Goal: Information Seeking & Learning: Learn about a topic

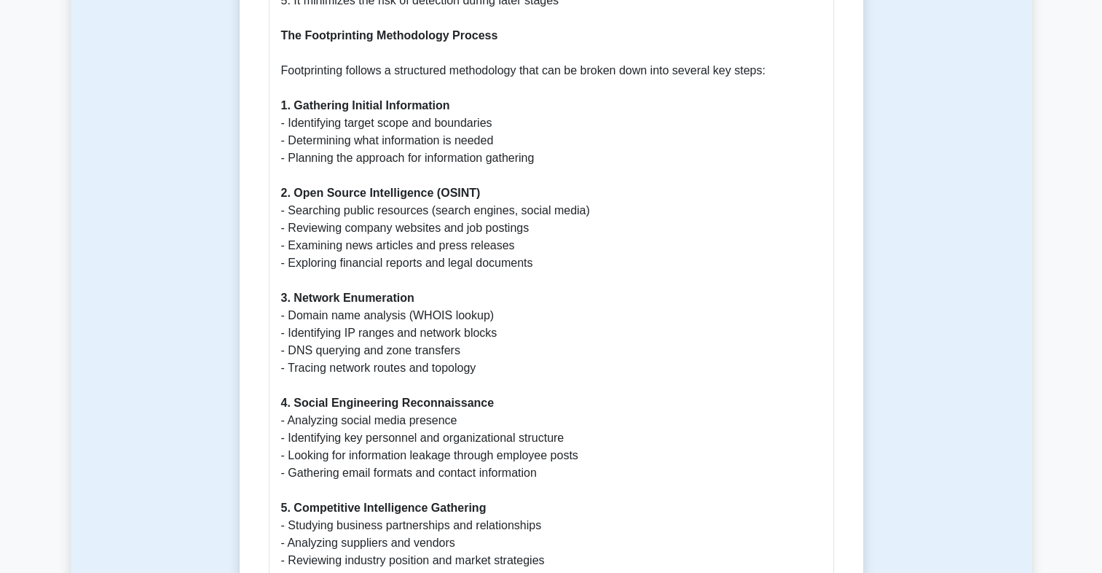
scroll to position [1020, 0]
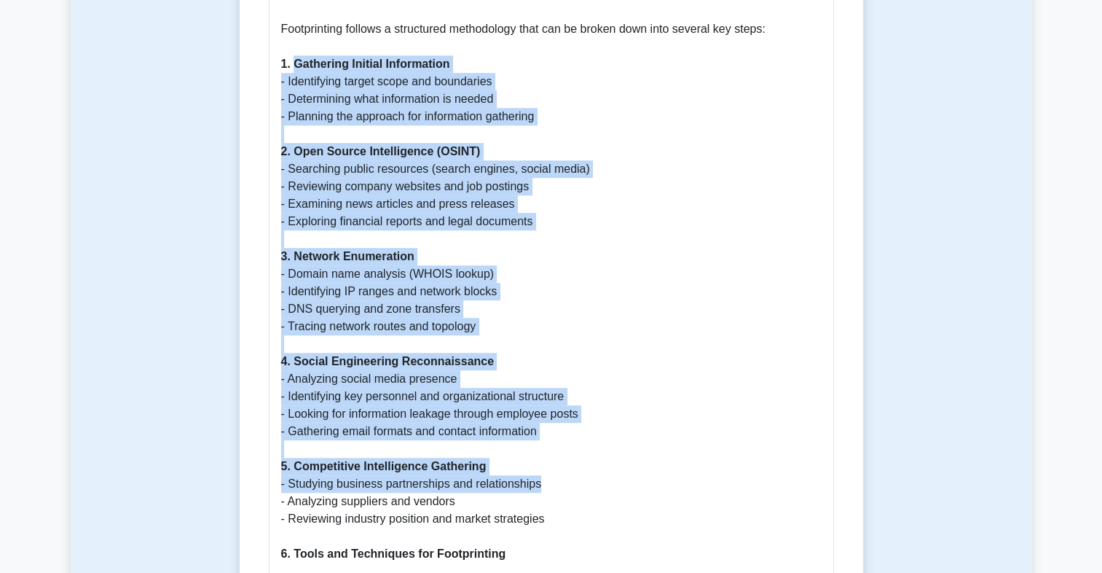
drag, startPoint x: 315, startPoint y: 54, endPoint x: 581, endPoint y: 459, distance: 484.1
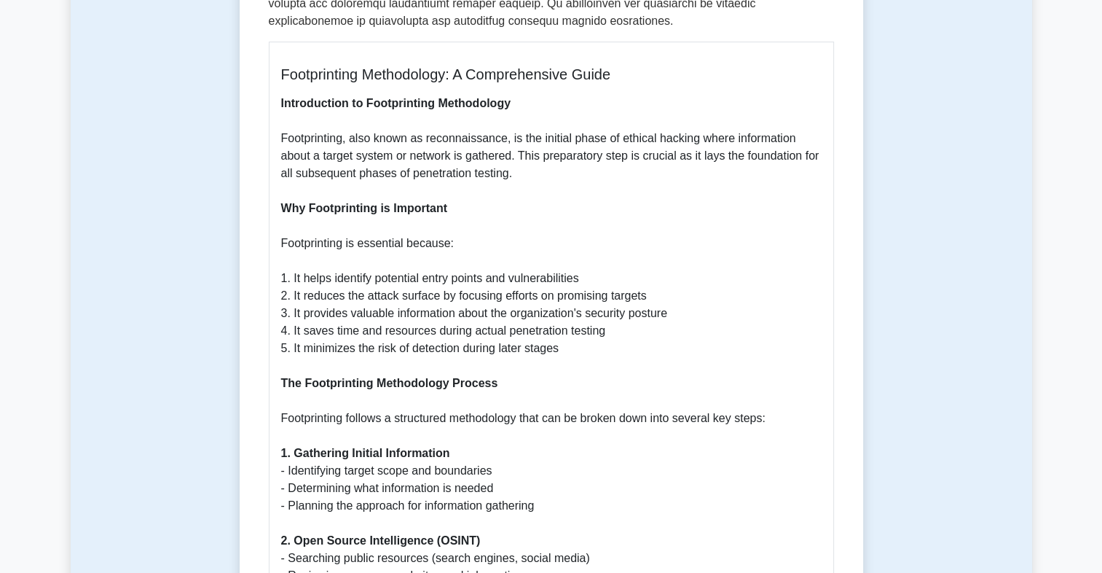
scroll to position [583, 0]
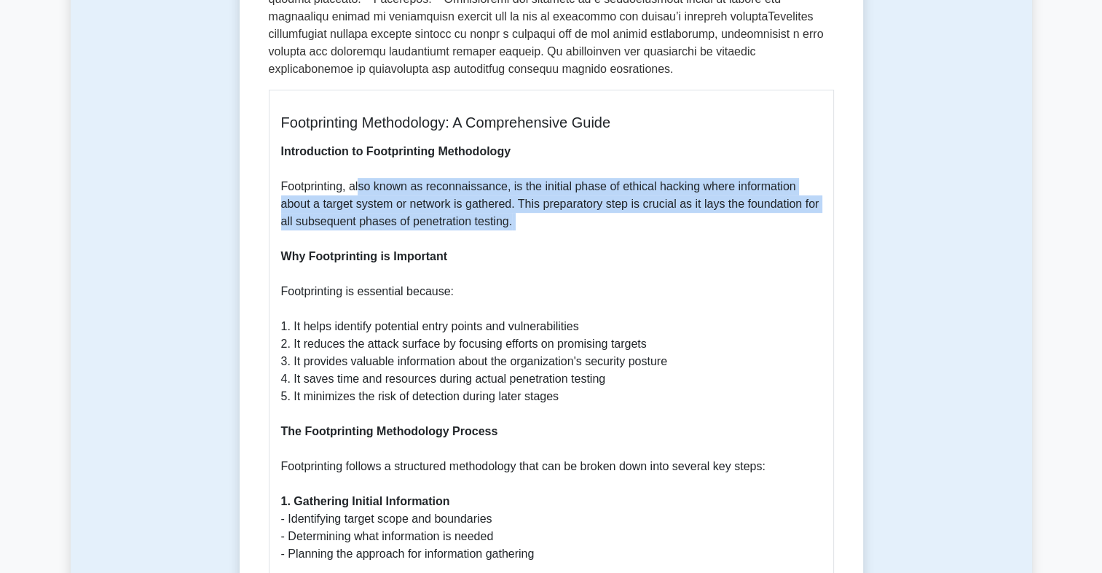
drag, startPoint x: 361, startPoint y: 165, endPoint x: 599, endPoint y: 216, distance: 243.7
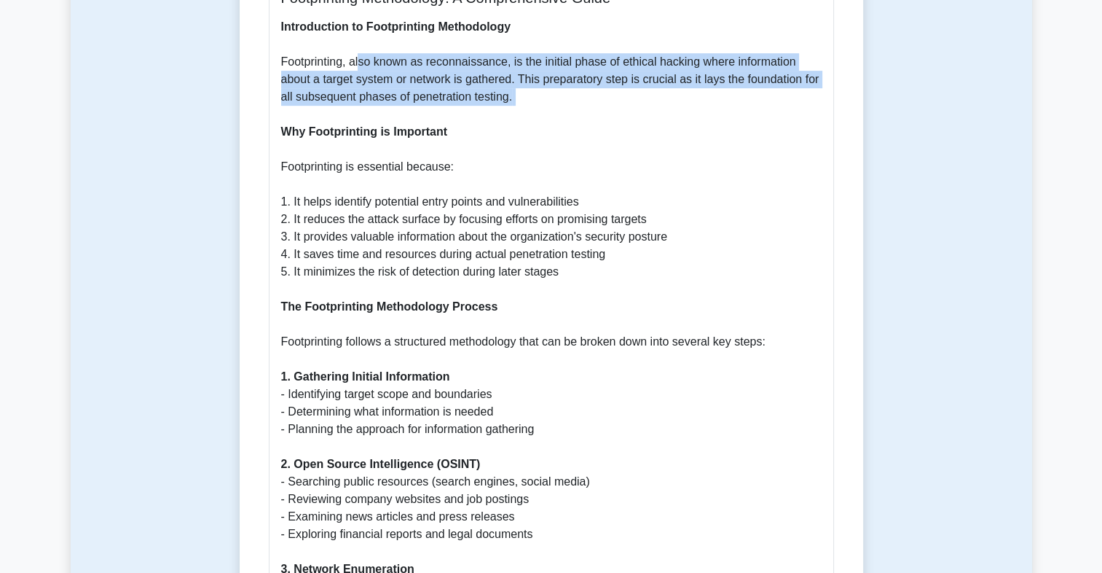
scroll to position [728, 0]
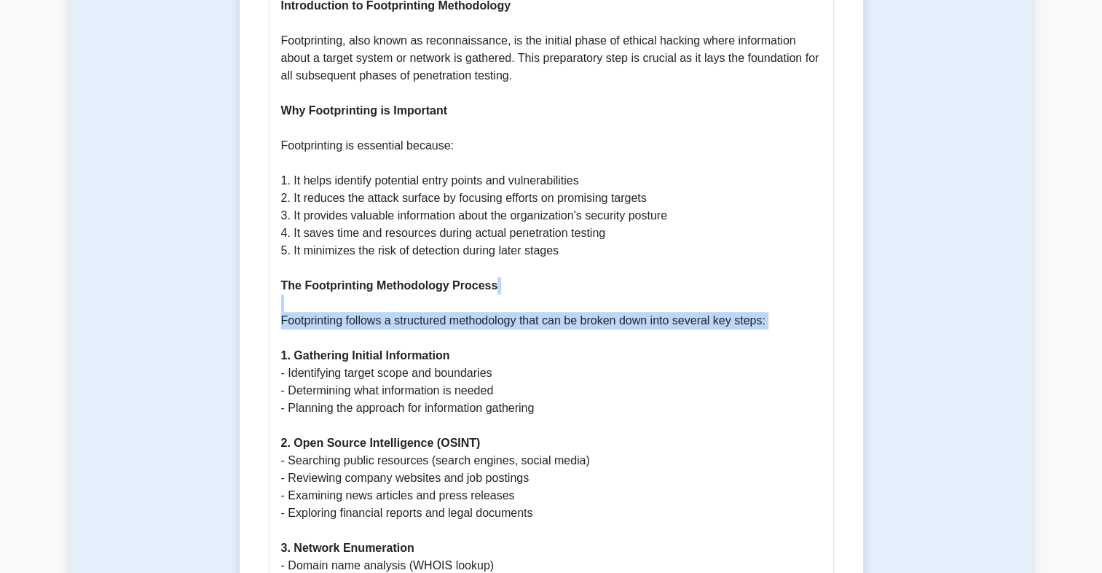
drag, startPoint x: 396, startPoint y: 291, endPoint x: 832, endPoint y: 321, distance: 437.3
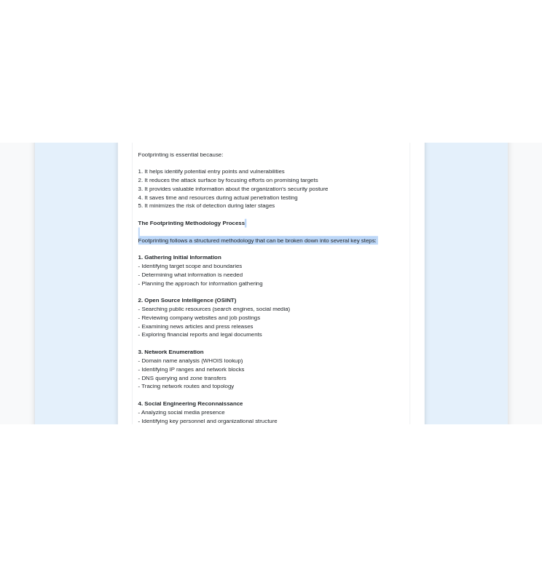
scroll to position [874, 0]
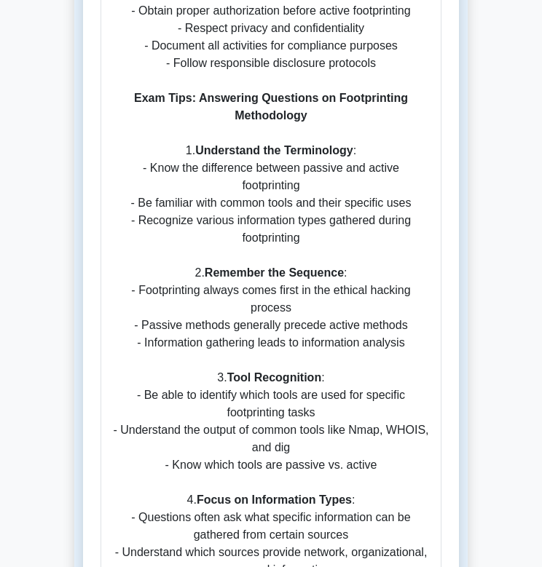
scroll to position [2695, 0]
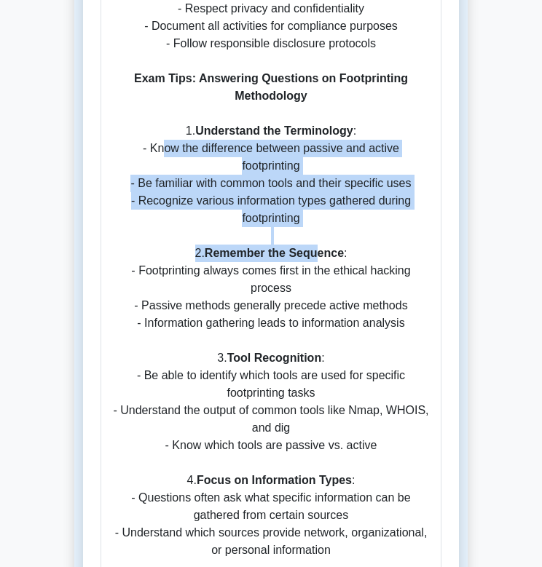
drag, startPoint x: 167, startPoint y: 133, endPoint x: 321, endPoint y: 229, distance: 181.3
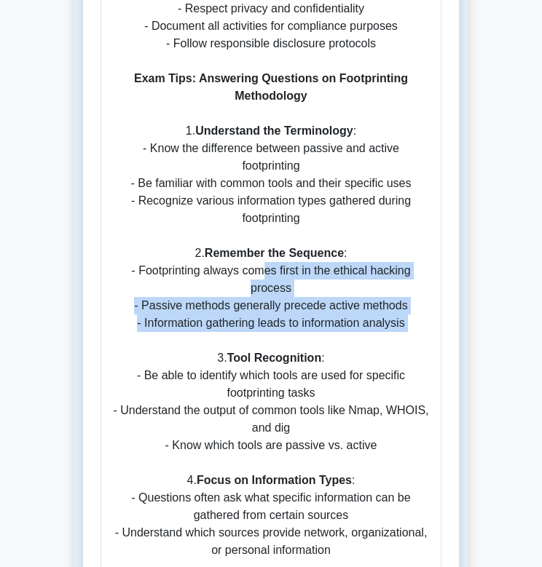
drag, startPoint x: 267, startPoint y: 255, endPoint x: 443, endPoint y: 319, distance: 187.6
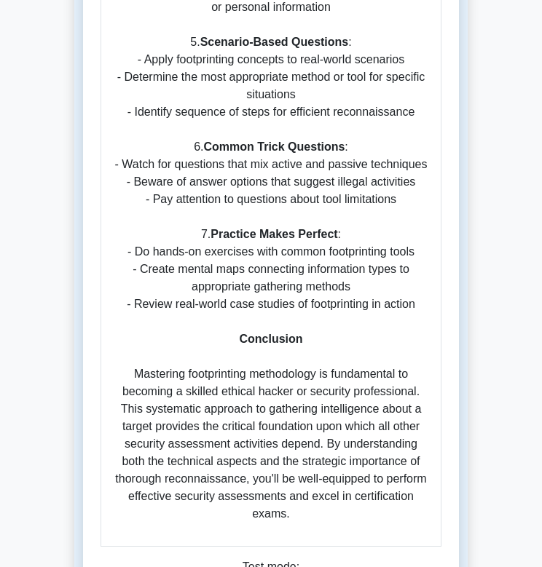
scroll to position [3424, 0]
